Goal: Find specific page/section: Find specific page/section

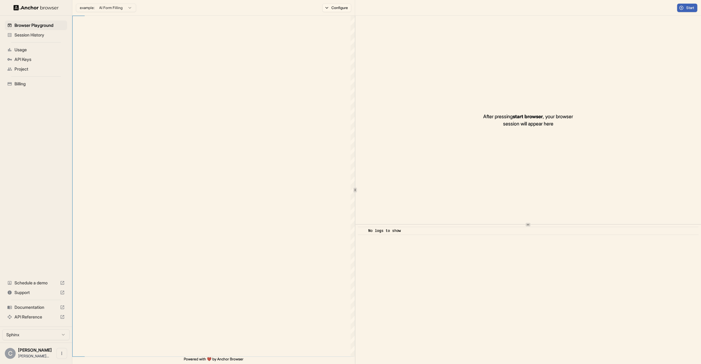
scroll to position [43, 0]
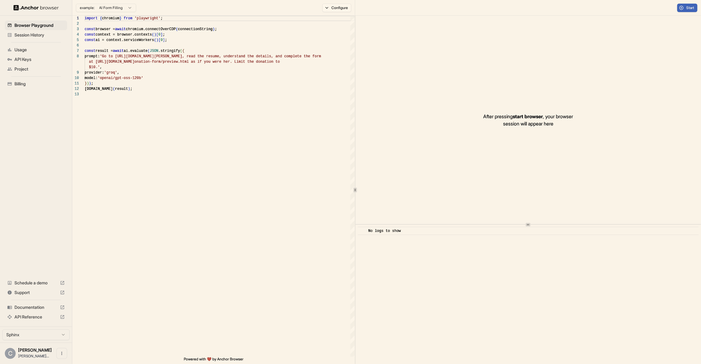
click at [29, 30] on div "Session History" at bounding box center [36, 35] width 62 height 10
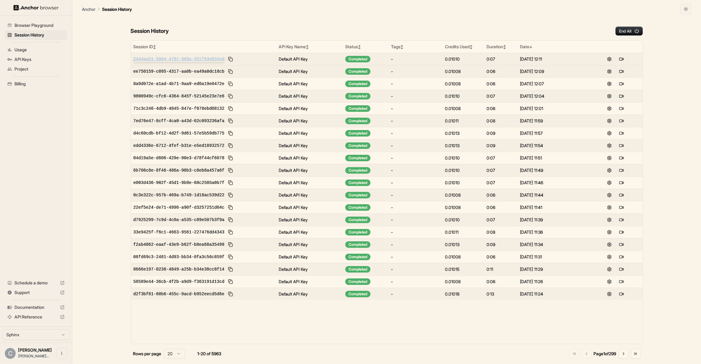
click at [178, 60] on span "2444aa51-5864-4791-968a-931f93e034ed" at bounding box center [179, 59] width 91 height 6
